Goal: Transaction & Acquisition: Purchase product/service

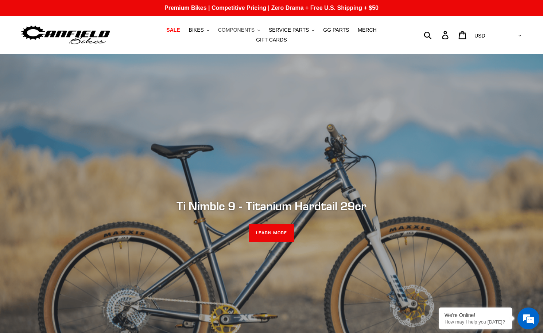
click at [233, 32] on span "COMPONENTS" at bounding box center [236, 30] width 36 height 6
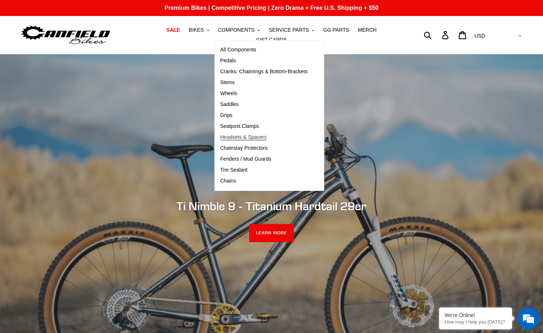
click at [241, 140] on span "Headsets & Spacers" at bounding box center [243, 137] width 47 height 6
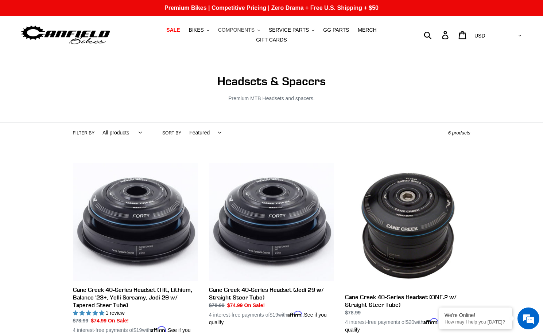
click at [232, 33] on span "COMPONENTS" at bounding box center [236, 30] width 36 height 6
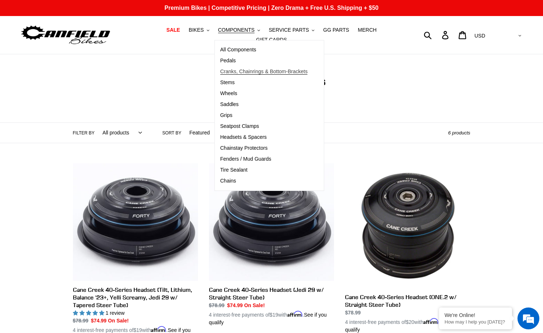
click at [222, 75] on span "Cranks, Chainrings & Bottom-Brackets" at bounding box center [264, 72] width 88 height 6
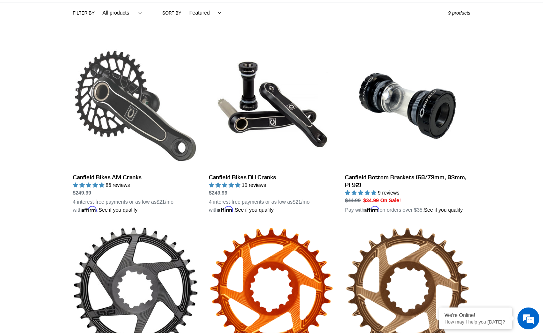
scroll to position [167, 0]
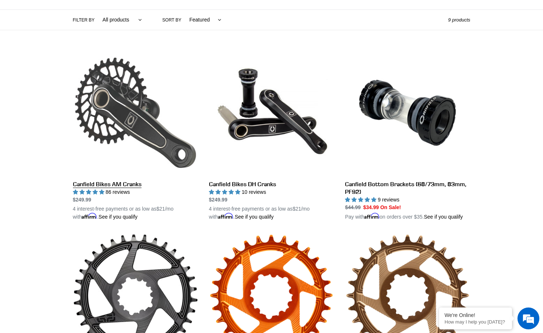
click at [124, 124] on link "Canfield Bikes AM Cranks" at bounding box center [135, 135] width 125 height 171
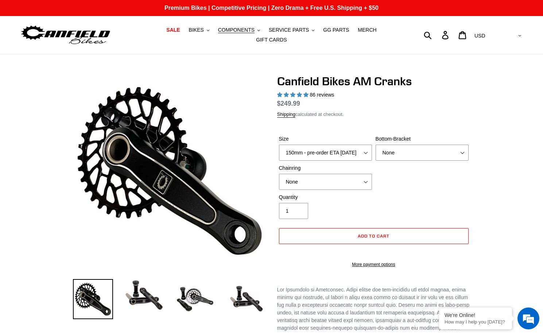
select select "highest-rating"
select select "160mm - pre-order ETA 9/30/25"
select select "BSA Threaded 68/73mm"
click at [465, 201] on div "Quantity 1" at bounding box center [373, 208] width 193 height 29
